Goal: Task Accomplishment & Management: Manage account settings

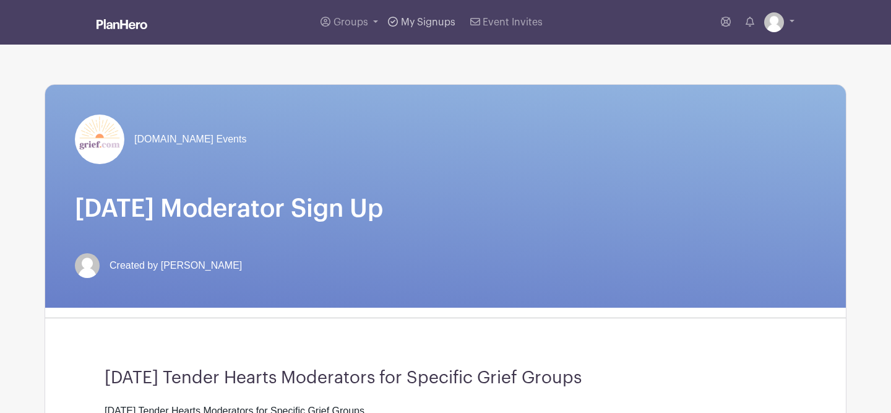
click at [421, 24] on span "My Signups" at bounding box center [428, 22] width 54 height 10
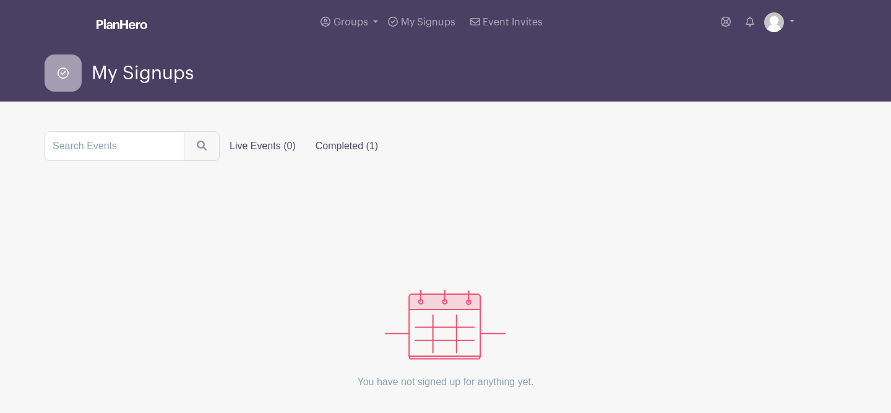
click at [321, 153] on label "Completed (1)" at bounding box center [347, 146] width 82 height 25
click at [0, 0] on input "Completed (1)" at bounding box center [0, 0] width 0 height 0
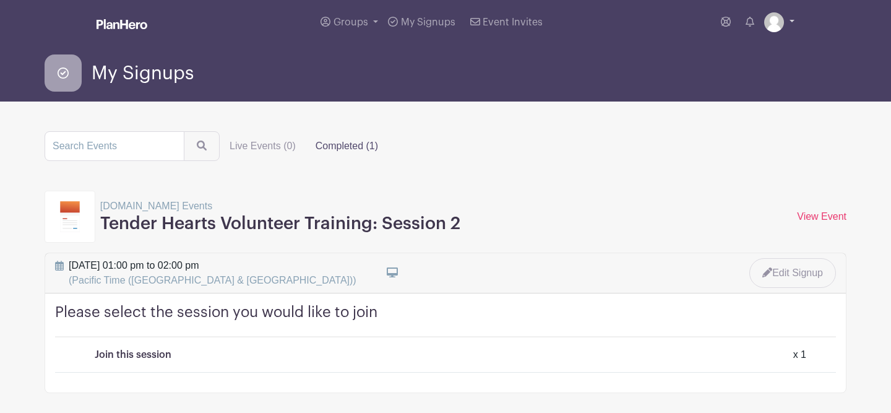
click at [770, 24] on img at bounding box center [774, 22] width 20 height 20
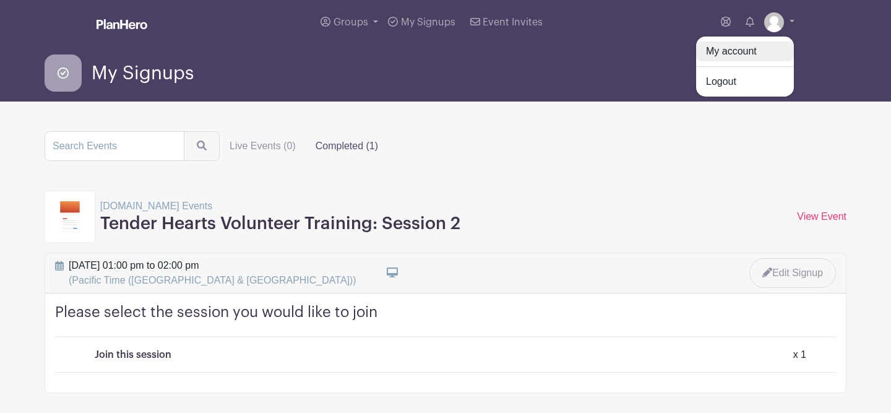
click at [752, 53] on link "My account" at bounding box center [745, 51] width 98 height 20
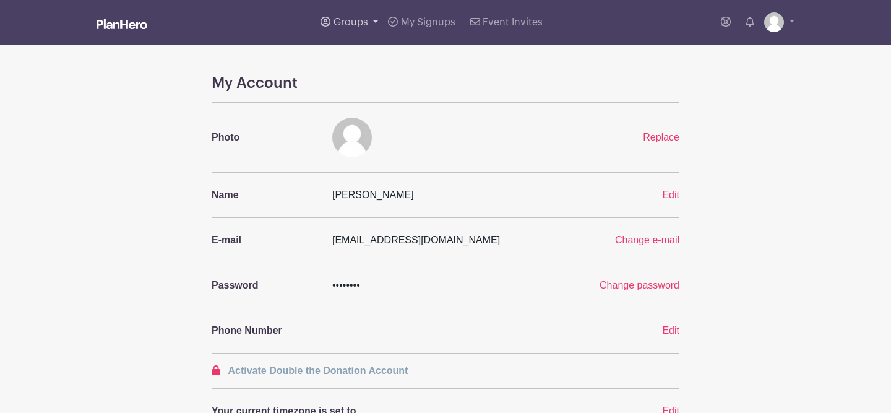
click at [360, 23] on span "Groups" at bounding box center [351, 22] width 35 height 10
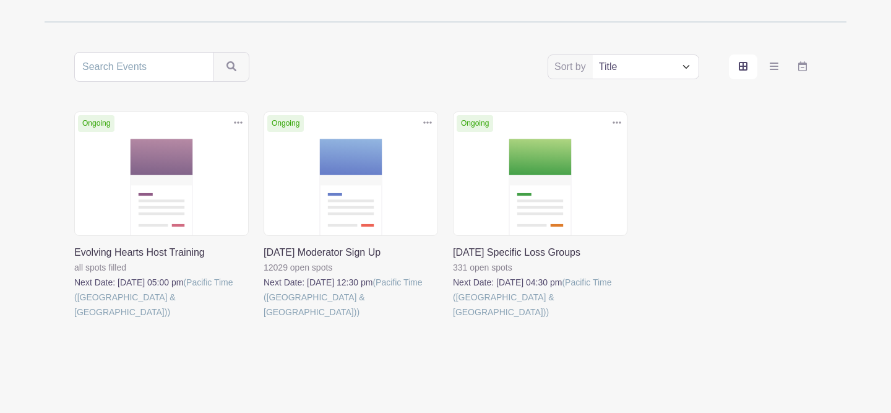
scroll to position [197, 0]
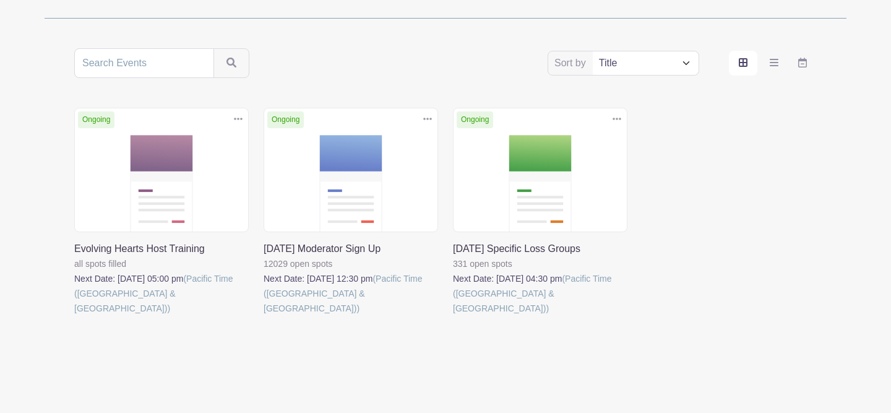
click at [74, 316] on link at bounding box center [74, 316] width 0 height 0
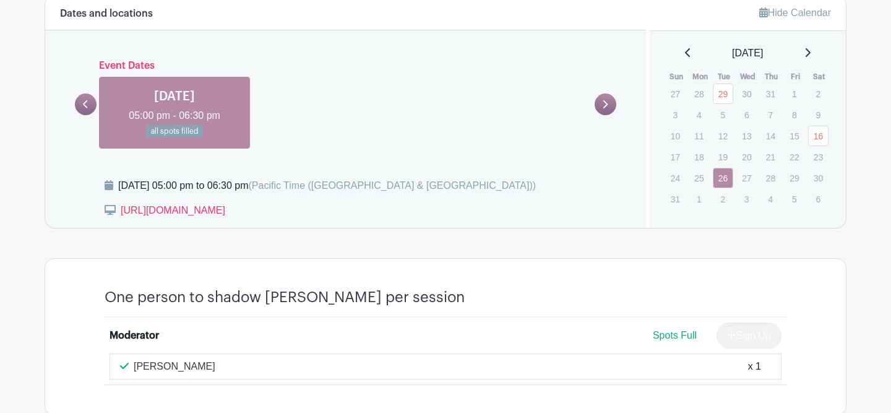
scroll to position [502, 0]
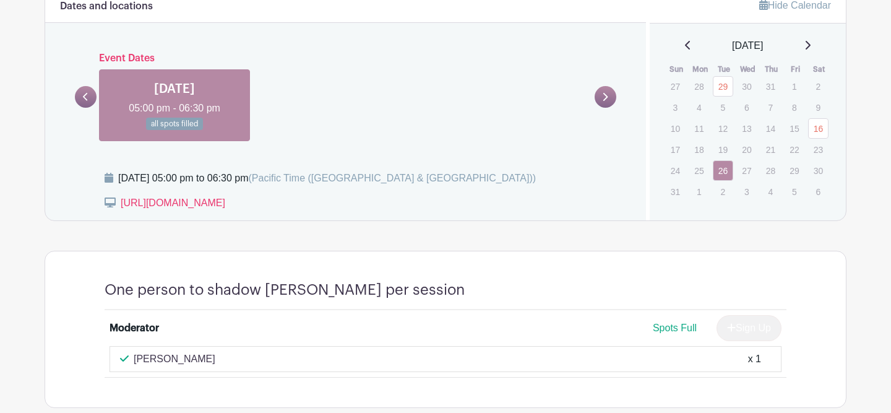
click at [811, 42] on icon at bounding box center [807, 45] width 6 height 10
click at [685, 42] on icon at bounding box center [688, 45] width 6 height 10
click at [819, 130] on link "16" at bounding box center [818, 128] width 20 height 20
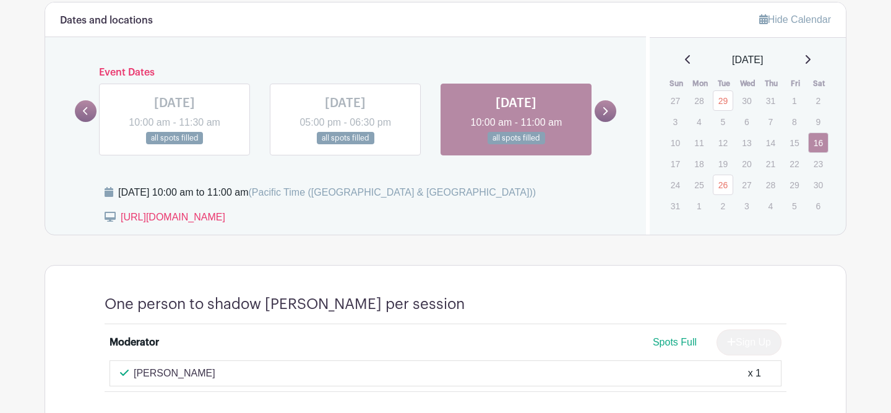
scroll to position [489, 0]
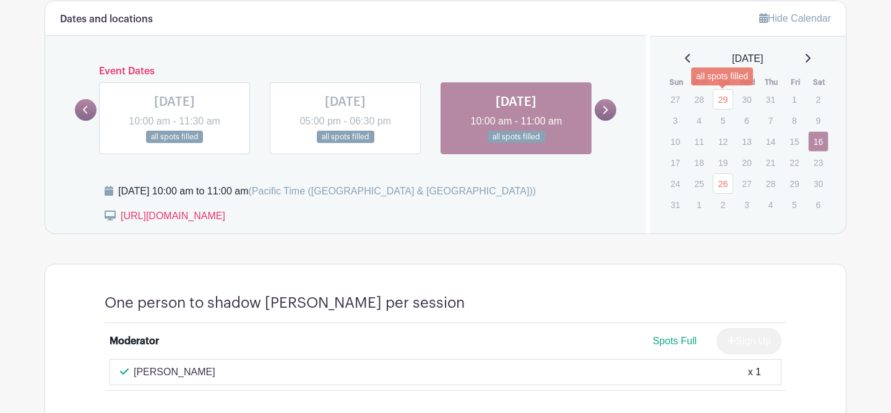
click at [719, 100] on link "29" at bounding box center [723, 99] width 20 height 20
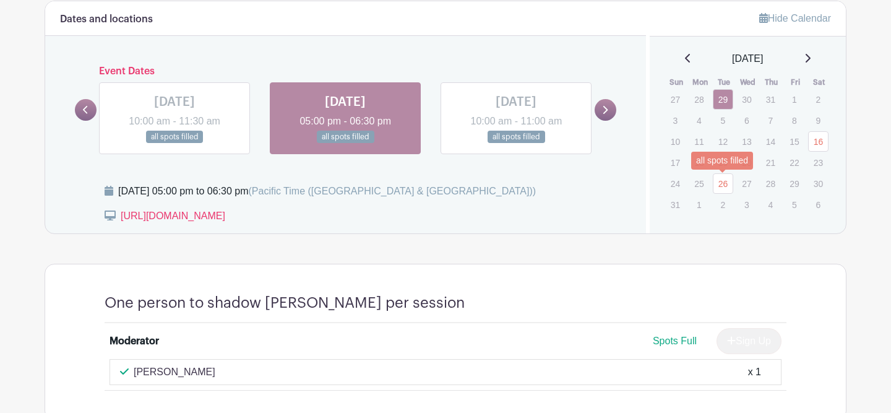
click at [725, 183] on link "26" at bounding box center [723, 183] width 20 height 20
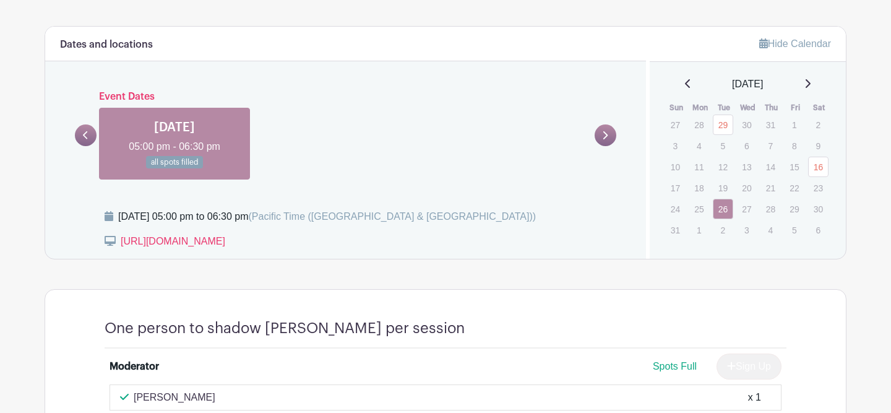
scroll to position [463, 0]
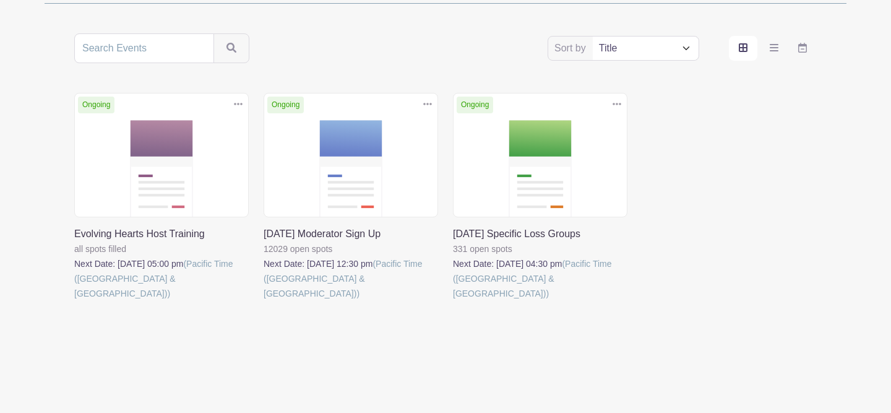
scroll to position [197, 0]
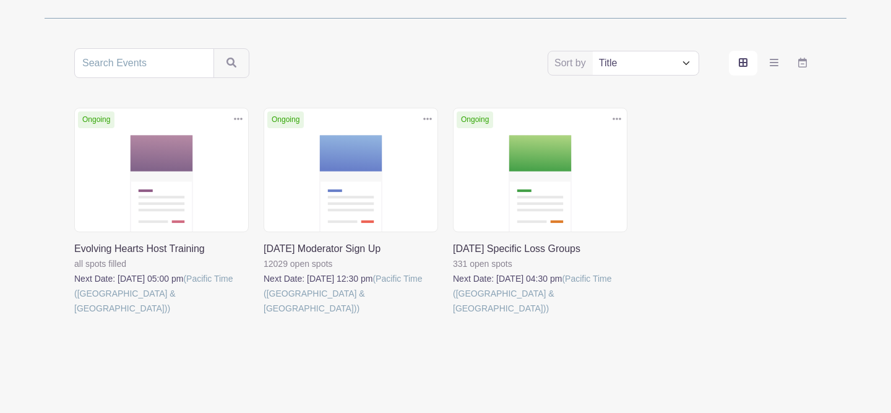
click at [264, 316] on link at bounding box center [264, 316] width 0 height 0
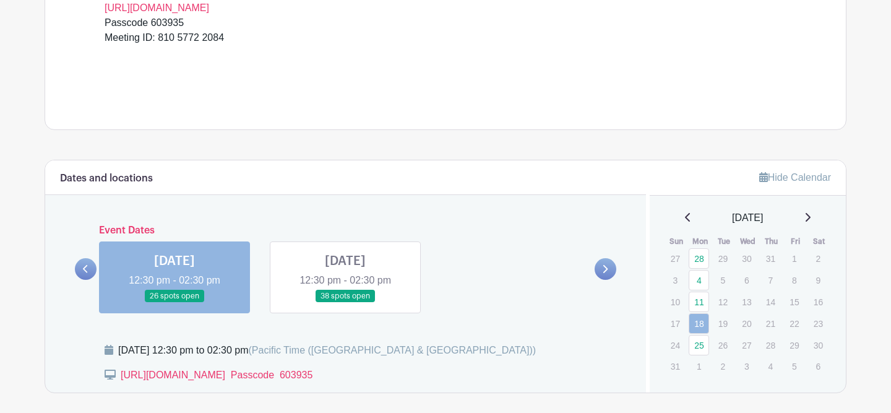
scroll to position [359, 0]
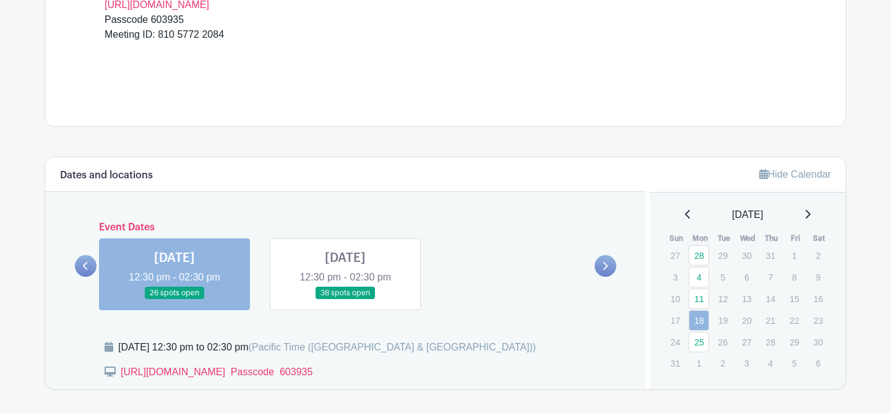
scroll to position [436, 0]
